Goal: Information Seeking & Learning: Learn about a topic

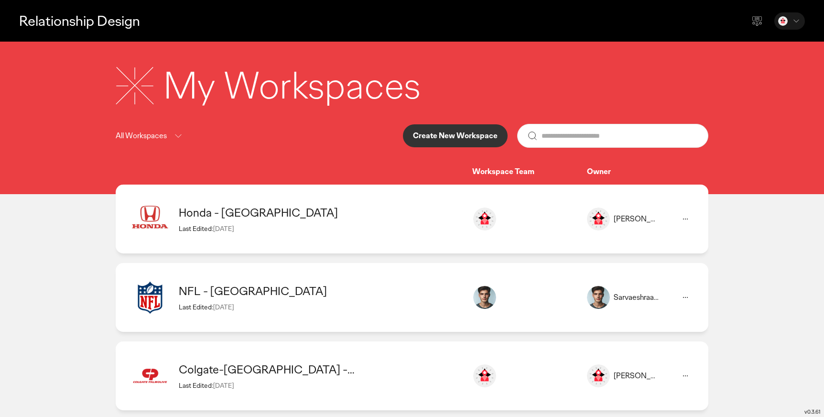
click at [94, 180] on div "My Workspaces All Workspaces Create New Workspace Workspace Team Owner" at bounding box center [412, 118] width 824 height 152
click at [96, 164] on div "My Workspaces All Workspaces Create New Workspace Workspace Team Owner" at bounding box center [412, 118] width 824 height 152
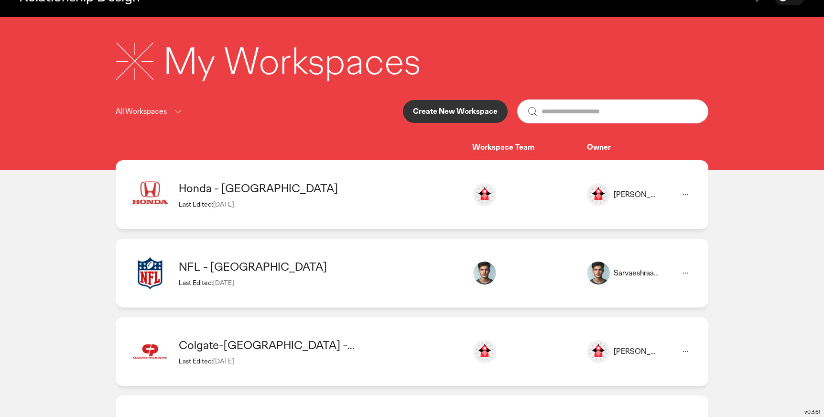
scroll to position [15, 0]
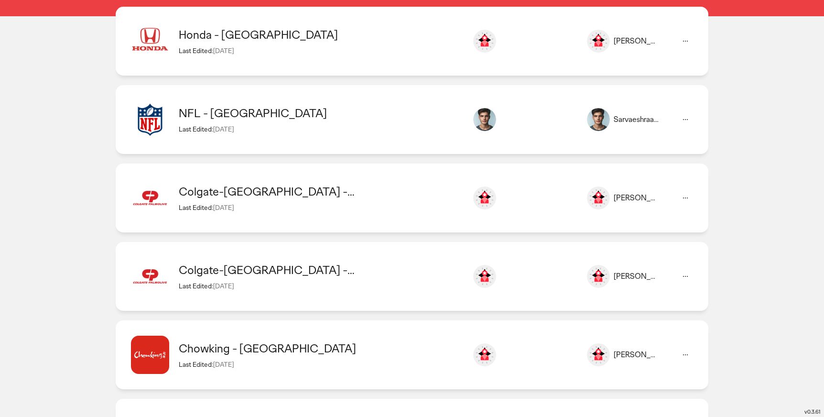
scroll to position [212, 0]
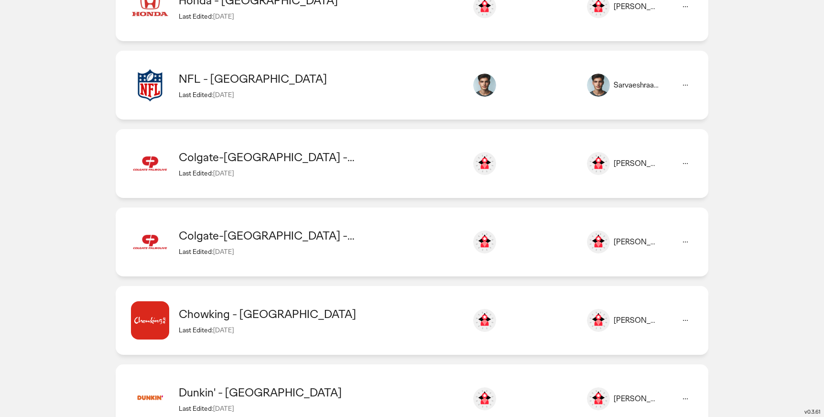
click at [208, 159] on div "Colgate-[GEOGRAPHIC_DATA] - [GEOGRAPHIC_DATA]" at bounding box center [321, 157] width 284 height 15
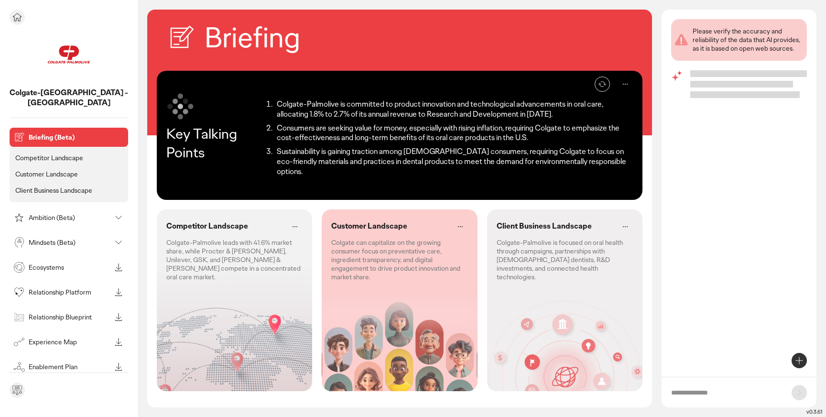
click at [19, 18] on icon at bounding box center [16, 16] width 11 height 11
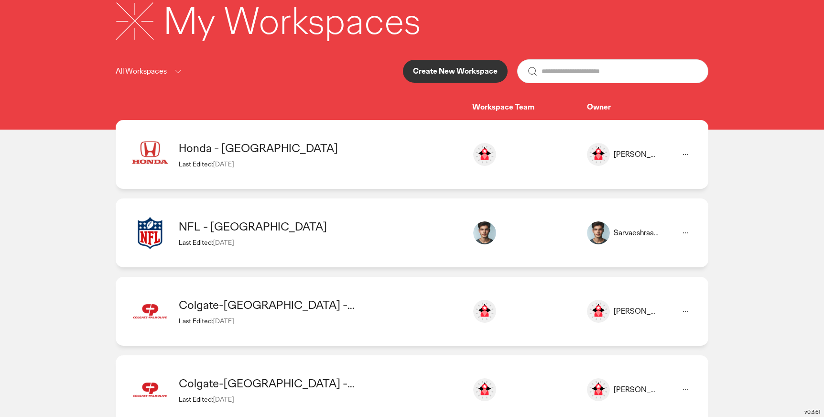
scroll to position [106, 0]
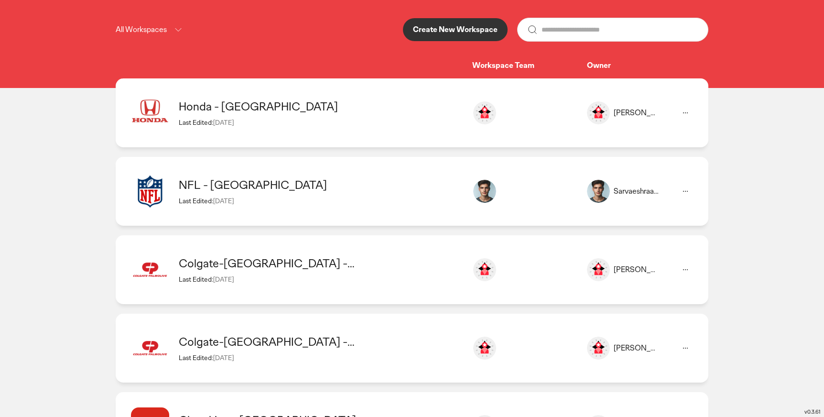
click at [241, 263] on div "Colgate-[GEOGRAPHIC_DATA] - [GEOGRAPHIC_DATA]" at bounding box center [321, 263] width 284 height 15
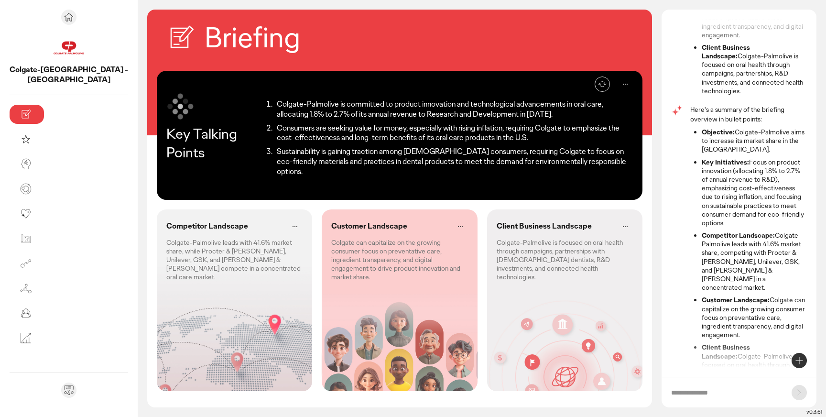
click at [273, 73] on div "Re-generate Key Talking Points Colgate-Palmolive is committed to product innova…" at bounding box center [400, 135] width 486 height 129
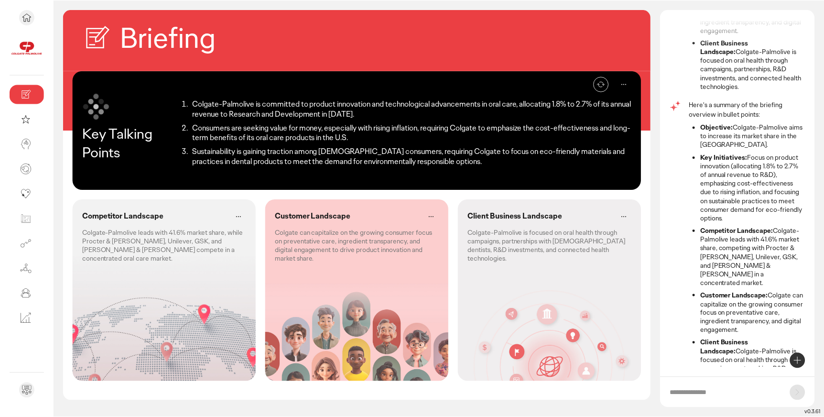
scroll to position [274, 0]
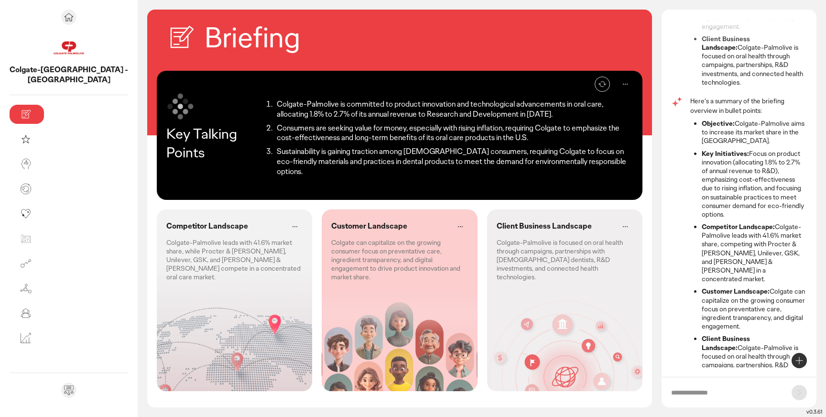
click at [269, 89] on div "Re-generate" at bounding box center [399, 83] width 466 height 15
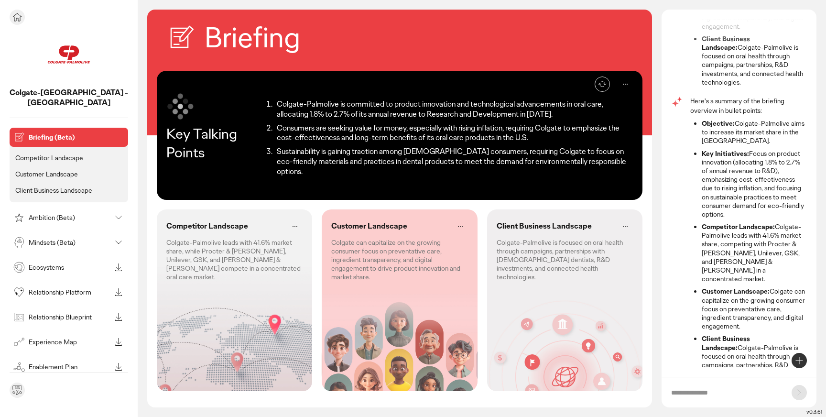
click at [22, 20] on icon at bounding box center [16, 16] width 11 height 11
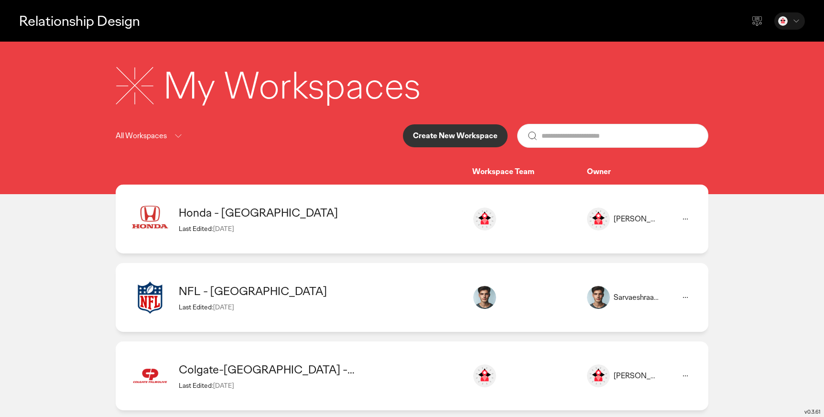
click at [324, 158] on div "My Workspaces All Workspaces Create New Workspace Workspace Team Owner" at bounding box center [412, 119] width 612 height 116
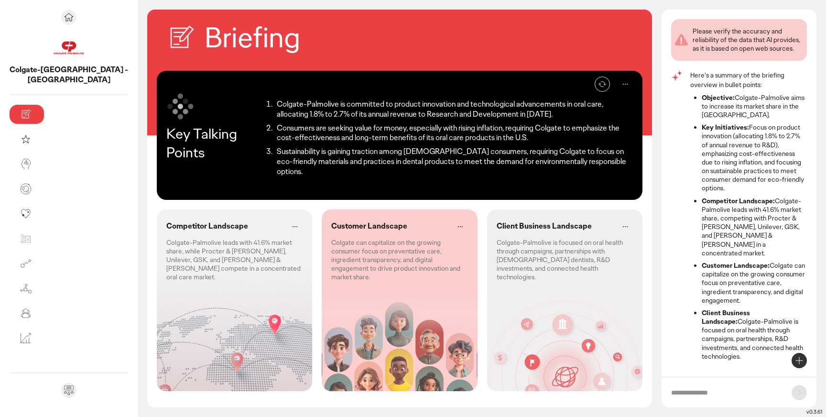
click at [523, 244] on p "Colgate-Palmolive is focused on oral health through campaigns, partnerships wit…" at bounding box center [565, 259] width 136 height 43
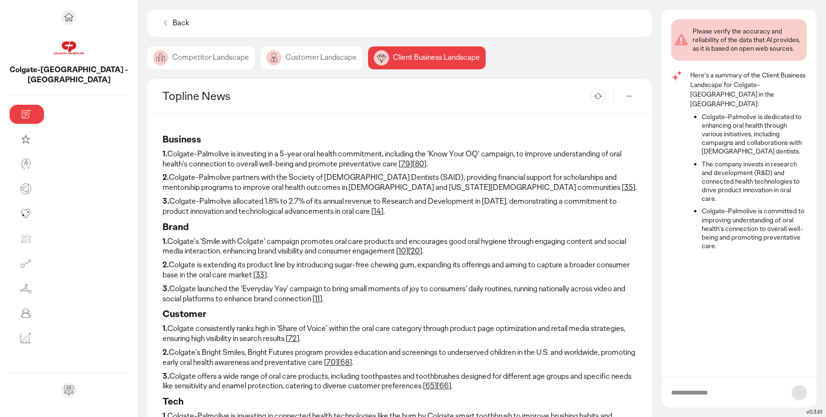
click at [173, 22] on p "Back" at bounding box center [181, 23] width 17 height 10
